Goal: Navigation & Orientation: Go to known website

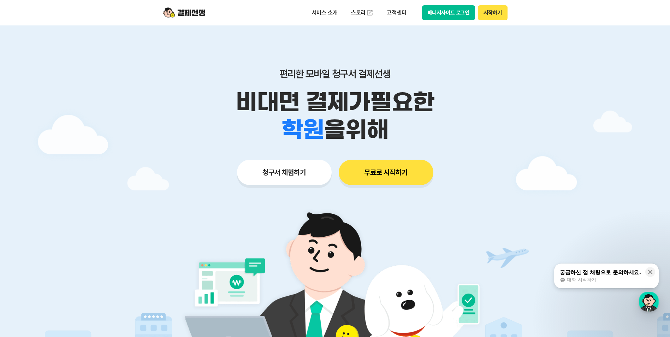
click at [448, 12] on button "매니저사이트 로그인" at bounding box center [448, 12] width 53 height 15
click at [448, 10] on button "매니저사이트 로그인" at bounding box center [448, 12] width 53 height 15
click at [436, 14] on button "매니저사이트 로그인" at bounding box center [448, 12] width 53 height 15
